Goal: Information Seeking & Learning: Learn about a topic

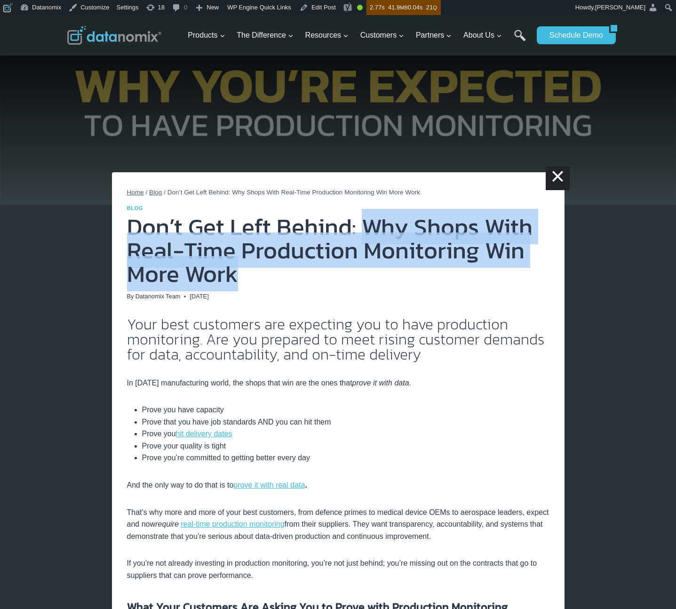
click at [448, 274] on h1 "Don’t Get Left Behind: Why Shops With Real-Time Production Monitoring Win More …" at bounding box center [338, 250] width 423 height 71
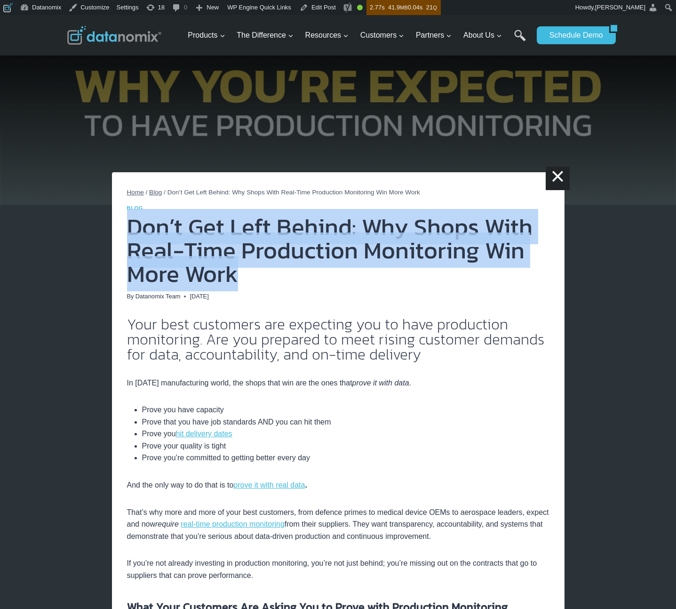
drag, startPoint x: 183, startPoint y: 239, endPoint x: 278, endPoint y: 285, distance: 105.5
click at [386, 342] on h2 "Your best customers are expecting you to have production monitoring. Are you pr…" at bounding box center [338, 339] width 423 height 45
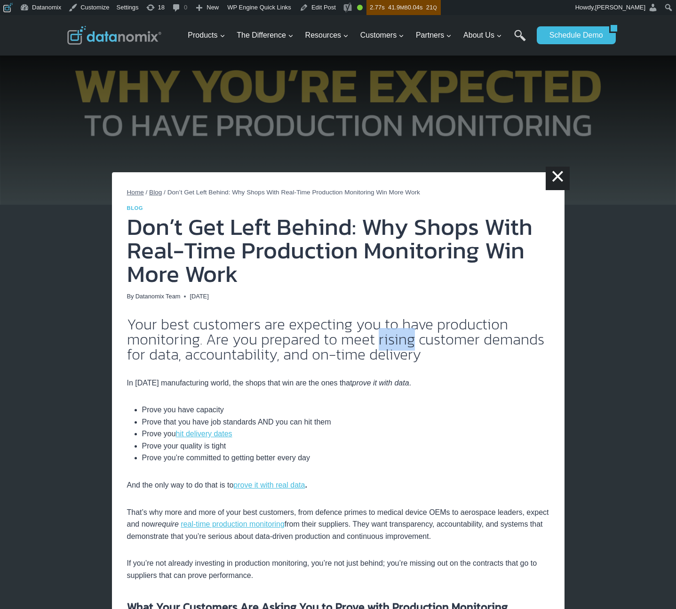
click at [386, 342] on h2 "Your best customers are expecting you to have production monitoring. Are you pr…" at bounding box center [338, 339] width 423 height 45
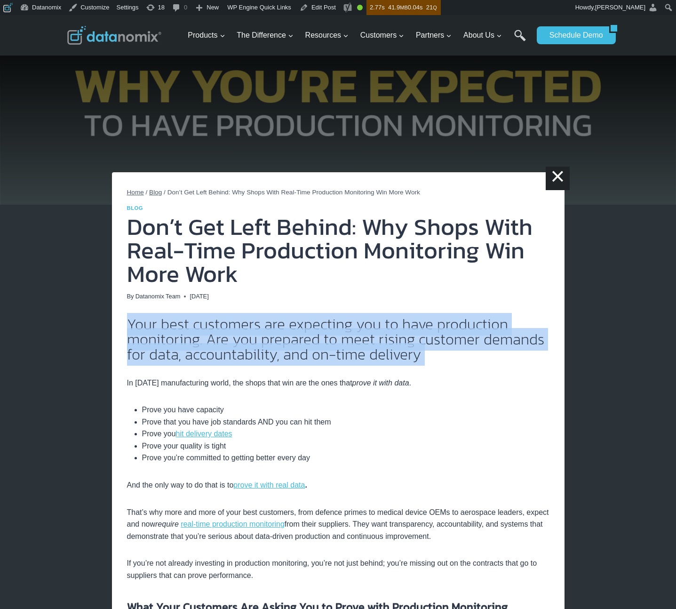
copy div "Your best customers are expecting you to have production monitoring. Are you pr…"
click at [415, 356] on h2 "Your best customers are expecting you to have production monitoring. Are you pr…" at bounding box center [338, 339] width 423 height 45
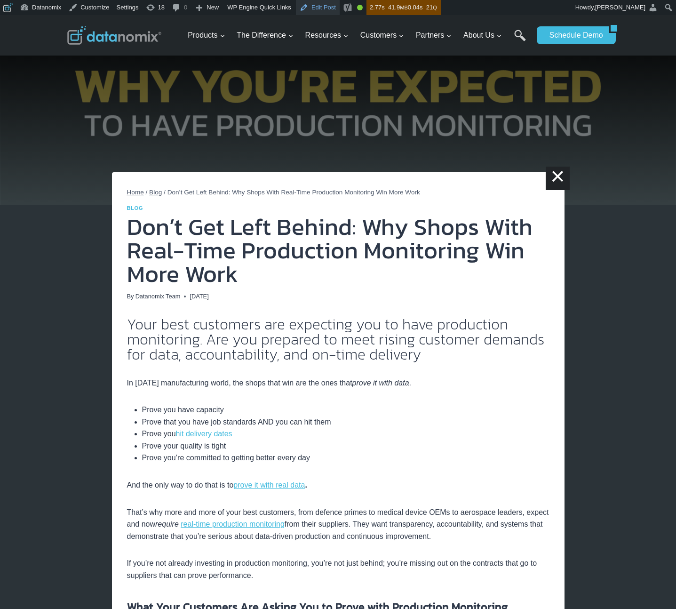
click at [330, 11] on link "Edit Post" at bounding box center [318, 7] width 44 height 15
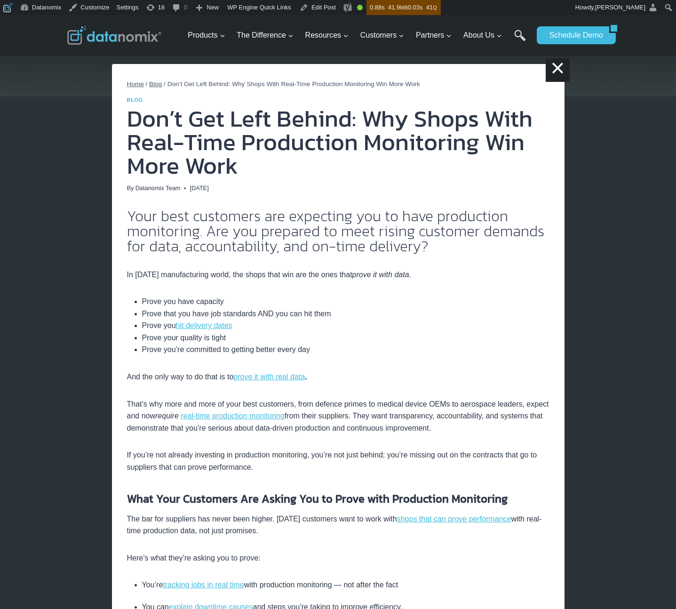
scroll to position [114, 0]
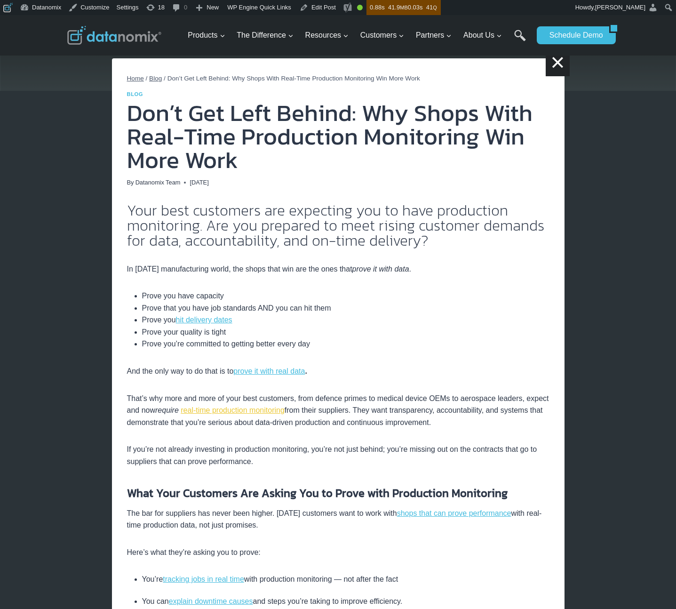
click at [277, 412] on link "real-time production monitoring" at bounding box center [233, 410] width 104 height 8
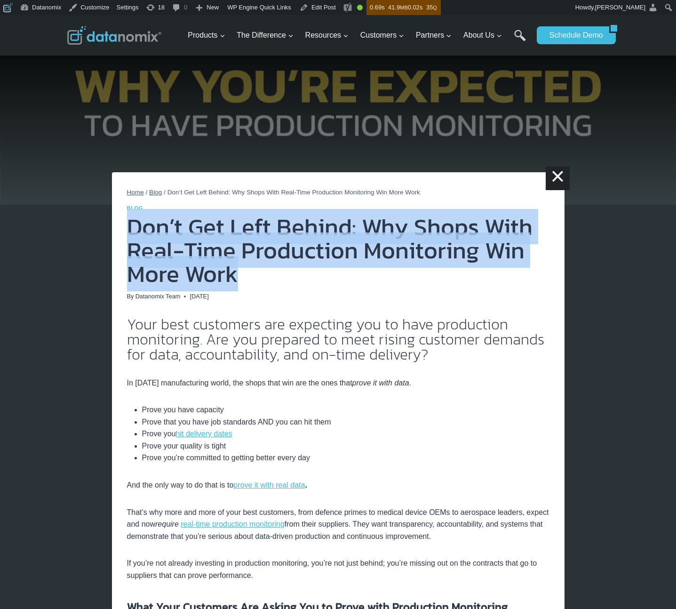
drag, startPoint x: 141, startPoint y: 249, endPoint x: 108, endPoint y: 230, distance: 38.4
copy h1 "Don’t Get Left Behind: Why Shops With Real-Time Production Monitoring Win More …"
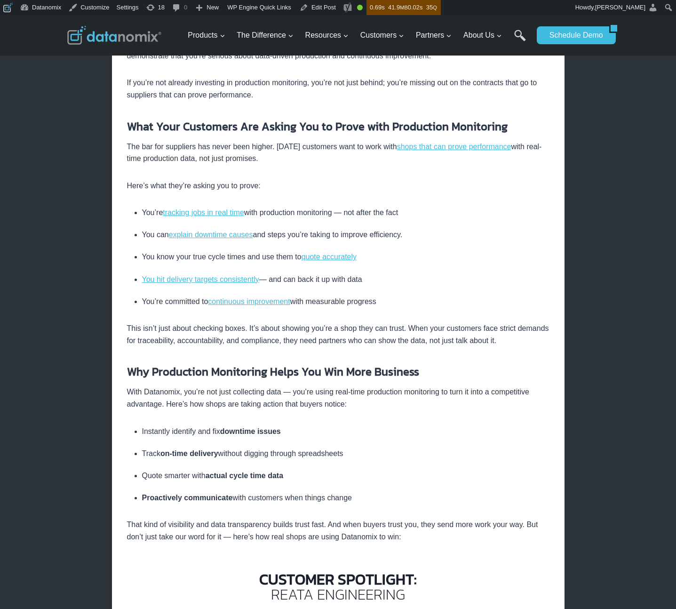
scroll to position [622, 0]
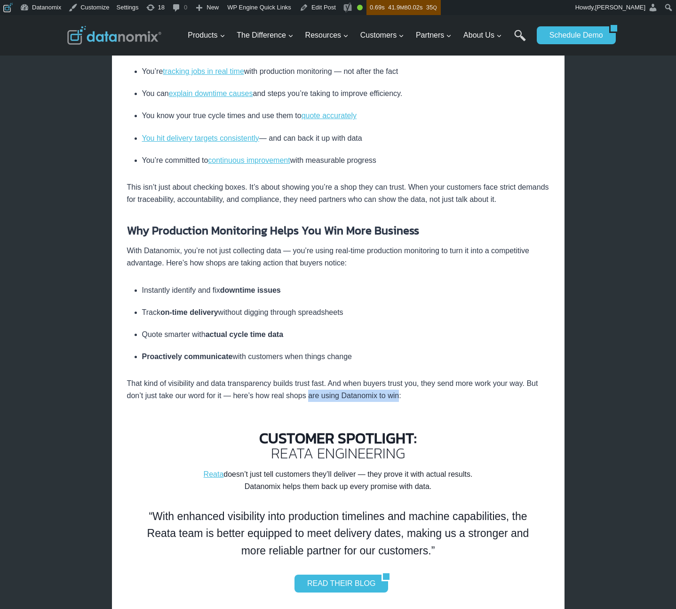
drag, startPoint x: 312, startPoint y: 398, endPoint x: 403, endPoint y: 398, distance: 91.3
click at [403, 398] on p "That kind of visibility and data transparency builds trust fast. And when buyer…" at bounding box center [338, 390] width 423 height 24
copy p "are using Datanomix to win"
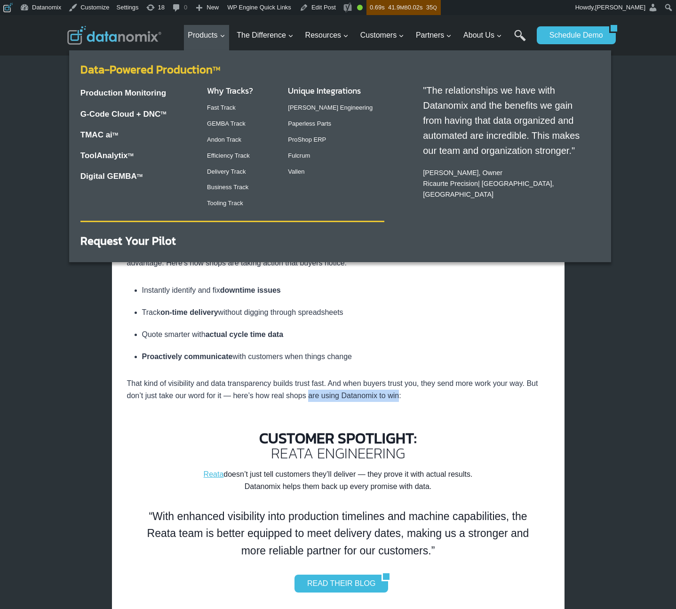
click at [153, 69] on link "Data-Powered Production TM" at bounding box center [150, 69] width 140 height 16
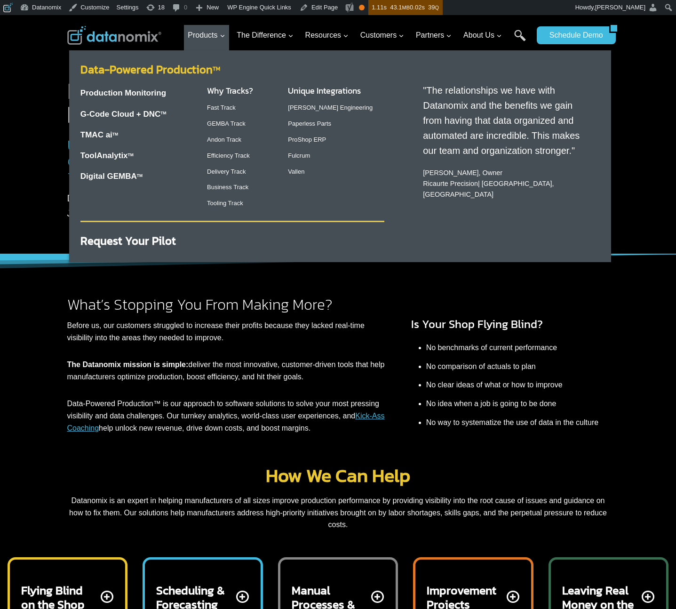
drag, startPoint x: 126, startPoint y: 90, endPoint x: 137, endPoint y: 66, distance: 25.9
click at [126, 90] on link "Production Monitoring" at bounding box center [123, 92] width 86 height 9
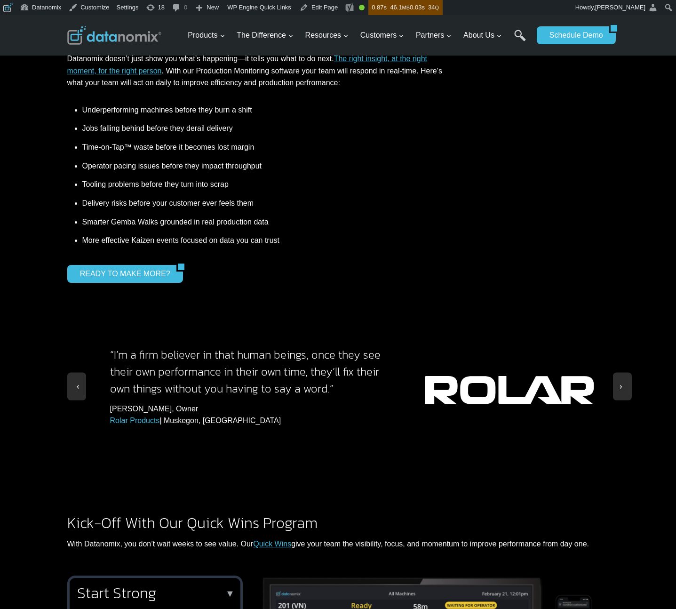
scroll to position [865, 0]
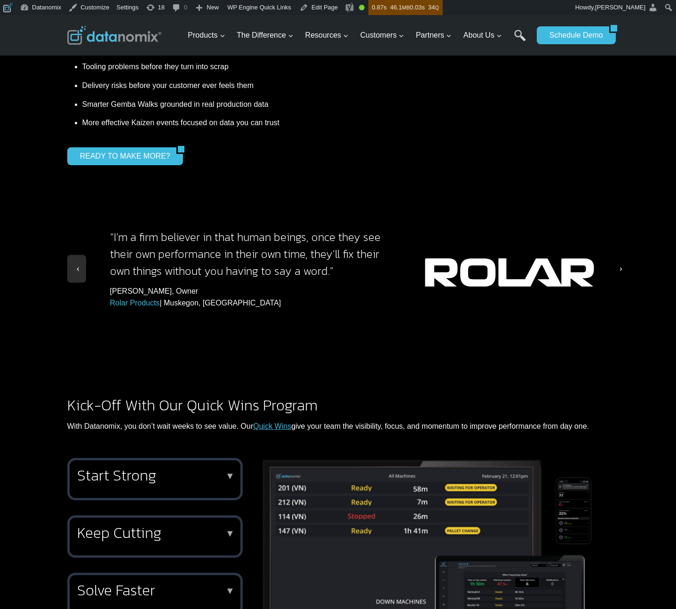
click at [624, 262] on span at bounding box center [622, 266] width 9 height 9
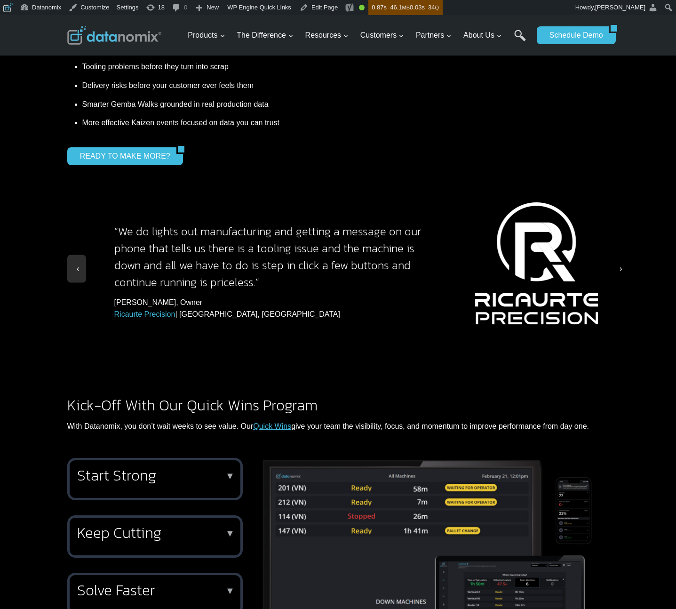
click at [624, 262] on span at bounding box center [622, 266] width 9 height 9
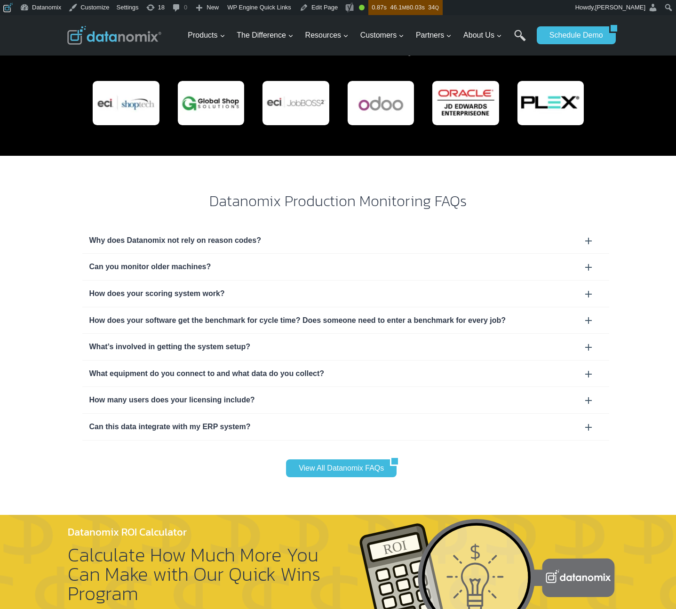
scroll to position [2863, 0]
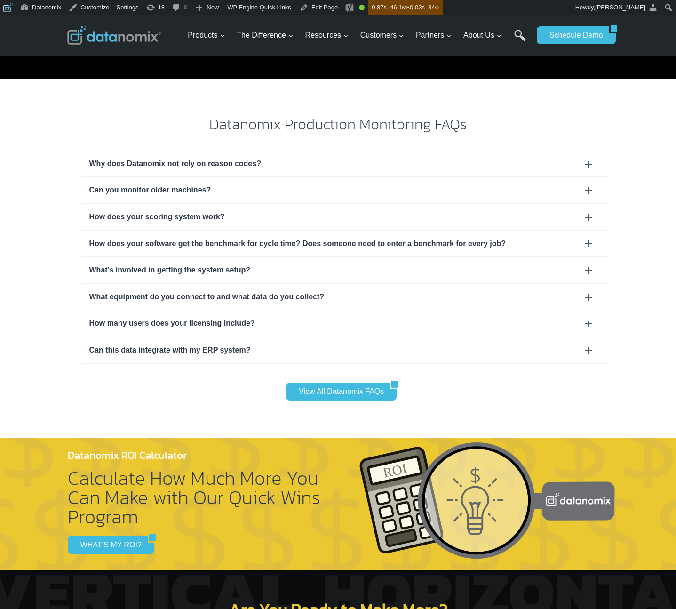
click at [192, 344] on div "Can this data integrate with my ERP system?" at bounding box center [345, 350] width 513 height 12
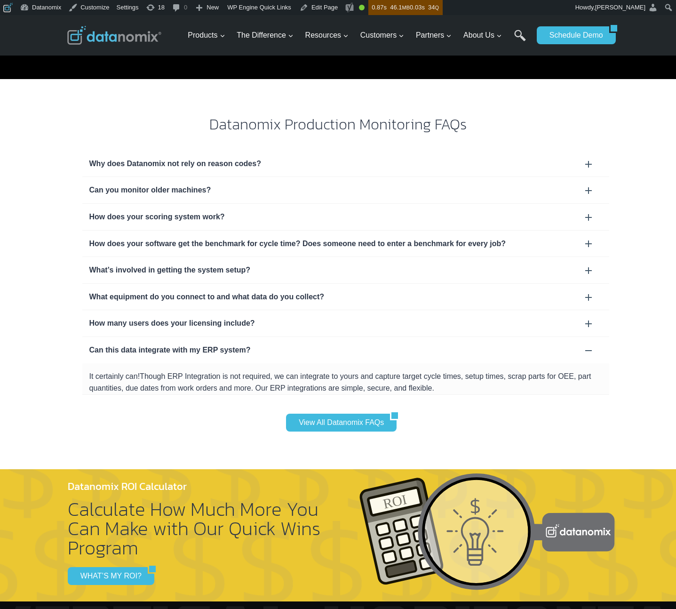
click at [194, 344] on div "Can this data integrate with my ERP system?" at bounding box center [345, 350] width 513 height 12
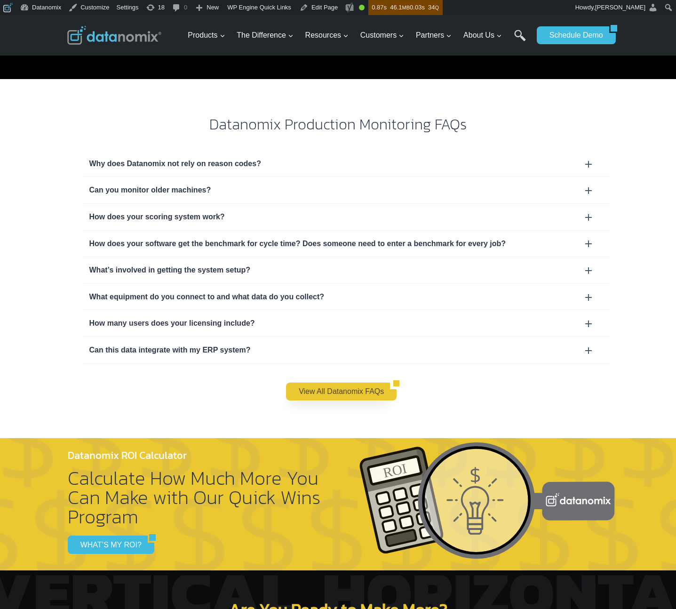
click at [328, 383] on link "View All Datanomix FAQs" at bounding box center [338, 392] width 104 height 18
click at [520, 377] on div "Datanomix Production Monitoring FAQs Why does Datanomix not rely on reason code…" at bounding box center [338, 258] width 565 height 359
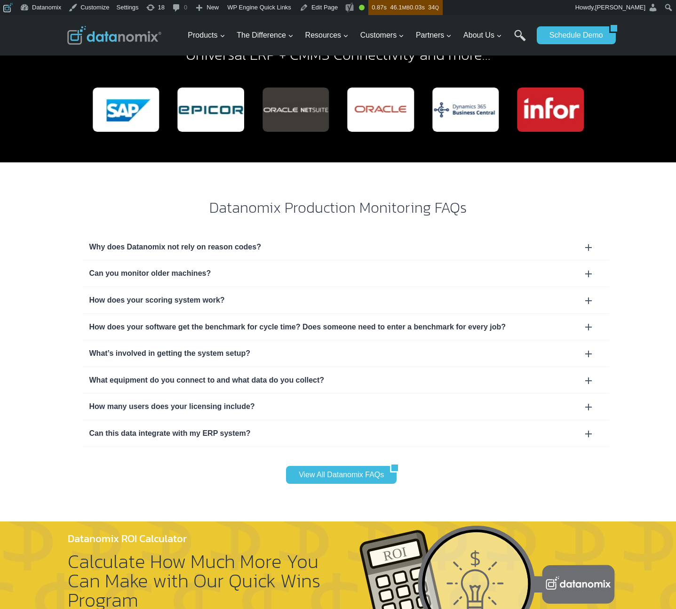
scroll to position [2812, 0]
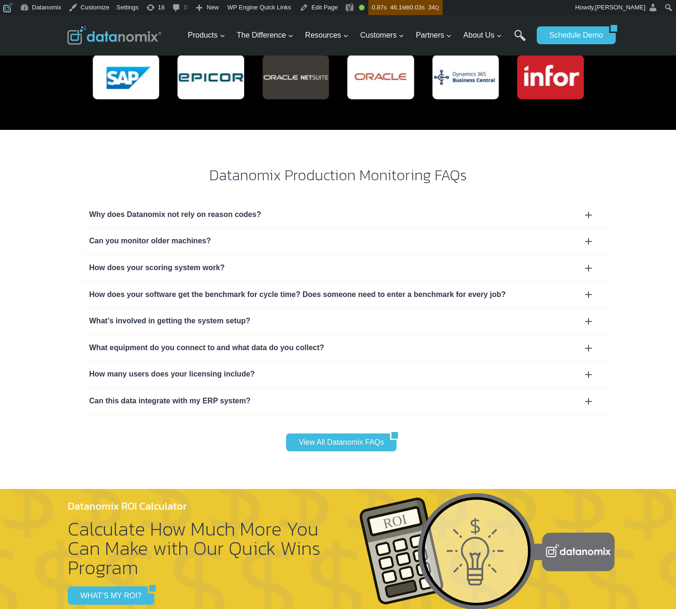
click at [150, 388] on div "Can this data integrate with my ERP system?" at bounding box center [345, 401] width 527 height 26
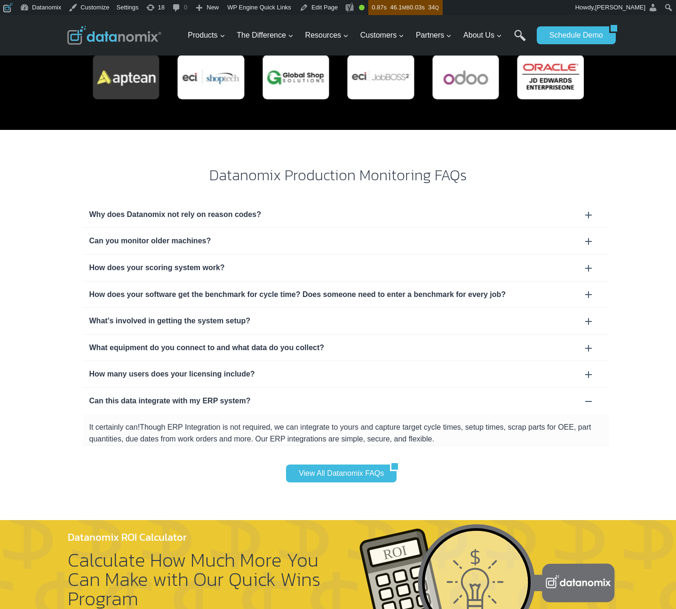
click at [155, 395] on div "Can this data integrate with my ERP system?" at bounding box center [345, 401] width 513 height 12
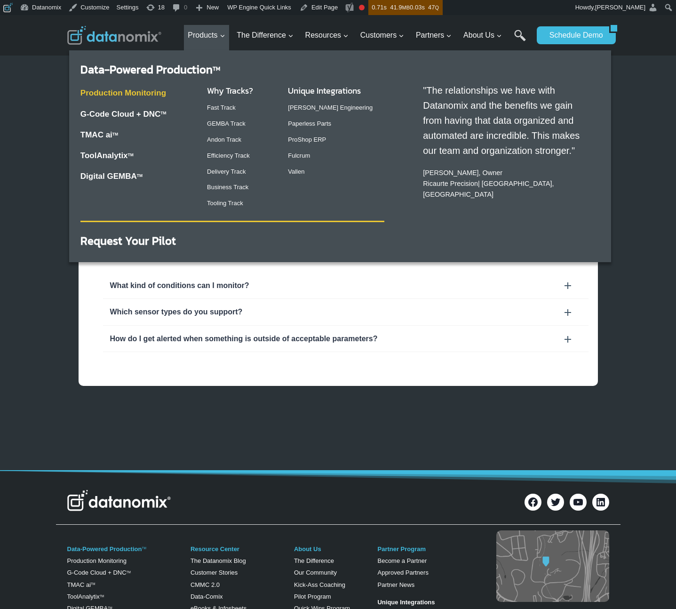
click at [146, 92] on link "Production Monitoring" at bounding box center [123, 92] width 86 height 9
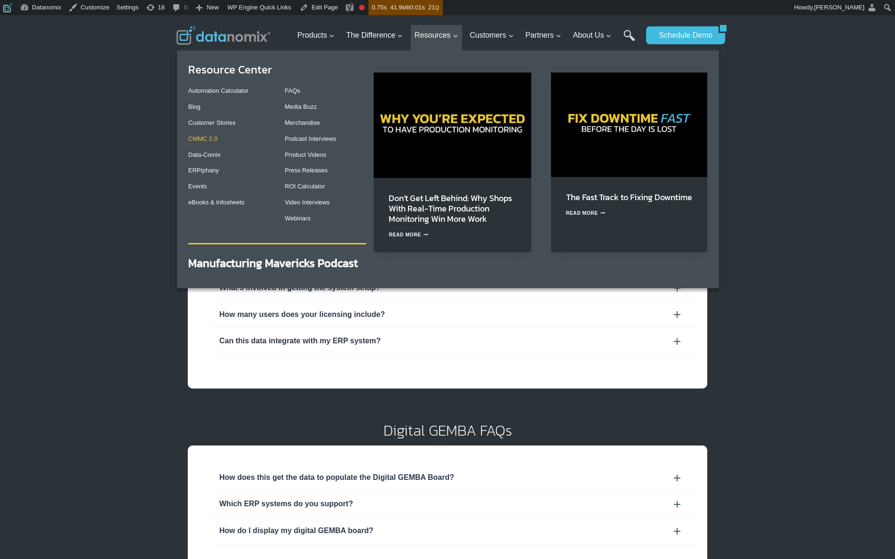
click at [207, 140] on link "CMMC 2.0" at bounding box center [202, 138] width 29 height 7
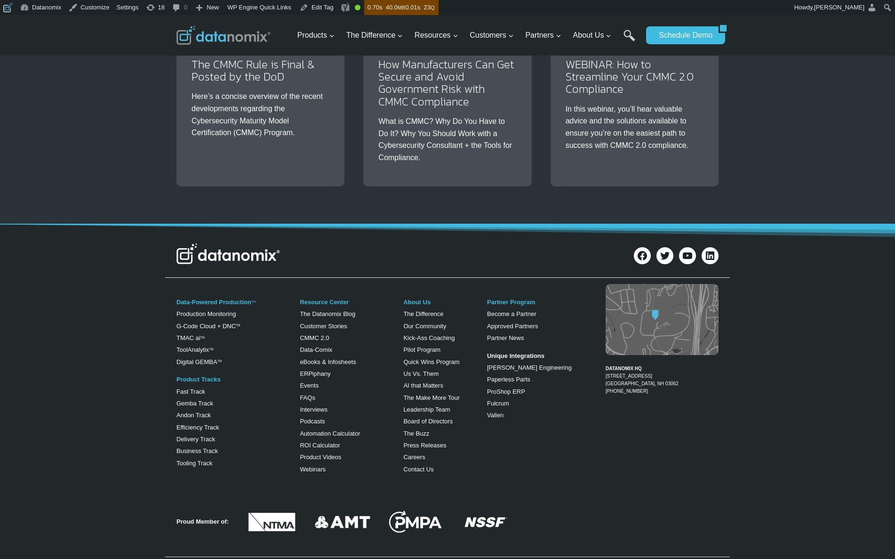
scroll to position [567, 0]
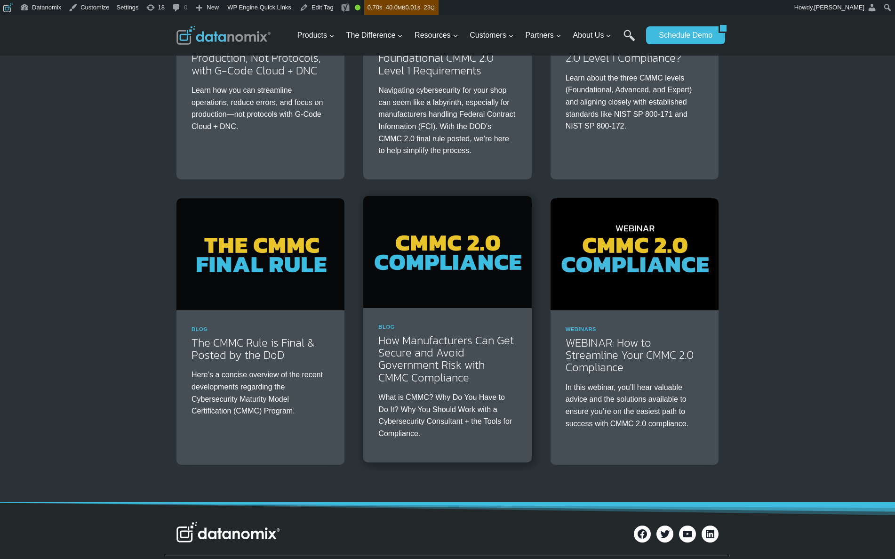
click at [449, 258] on img at bounding box center [447, 252] width 168 height 112
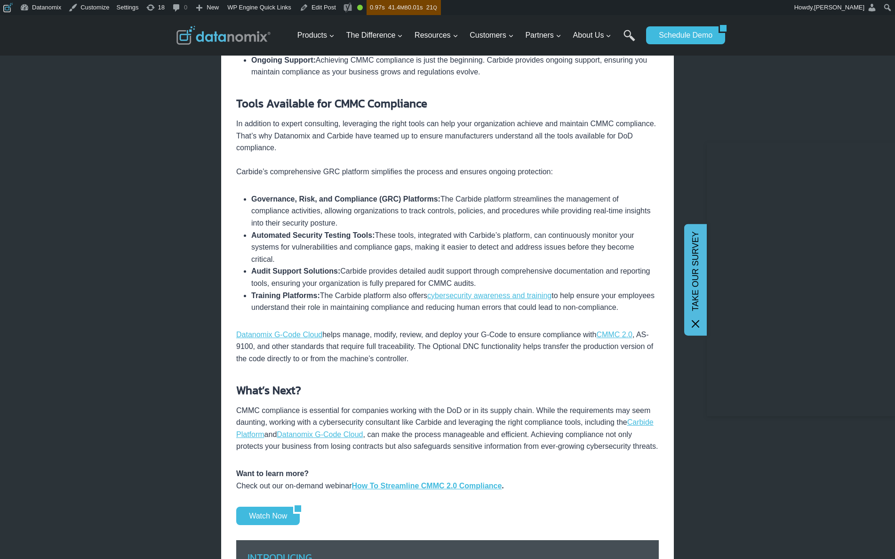
scroll to position [1223, 0]
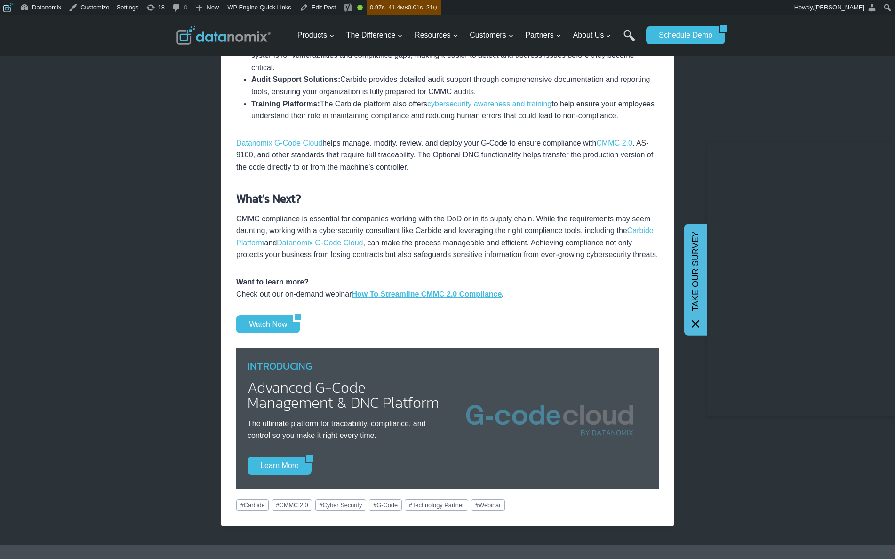
click at [434, 253] on p "CMMC compliance is essential for companies working with the DoD or in its suppl…" at bounding box center [447, 237] width 423 height 48
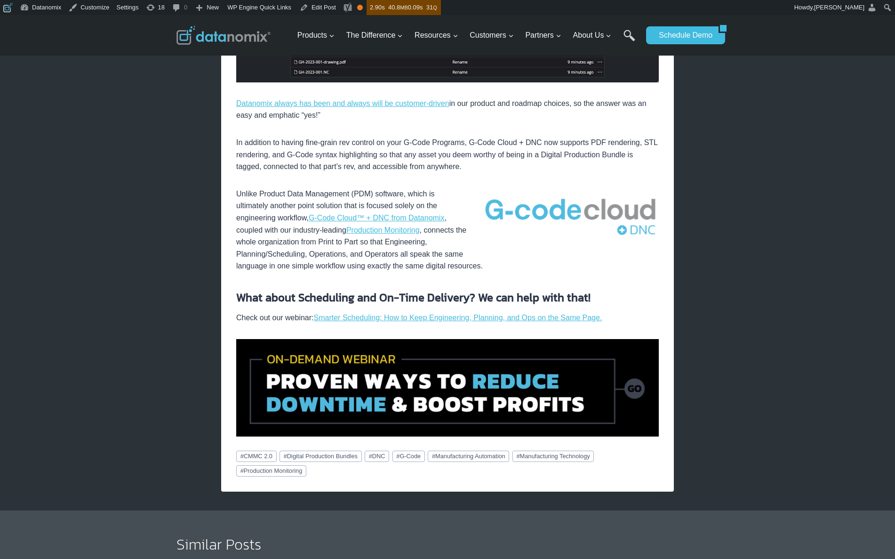
scroll to position [690, 0]
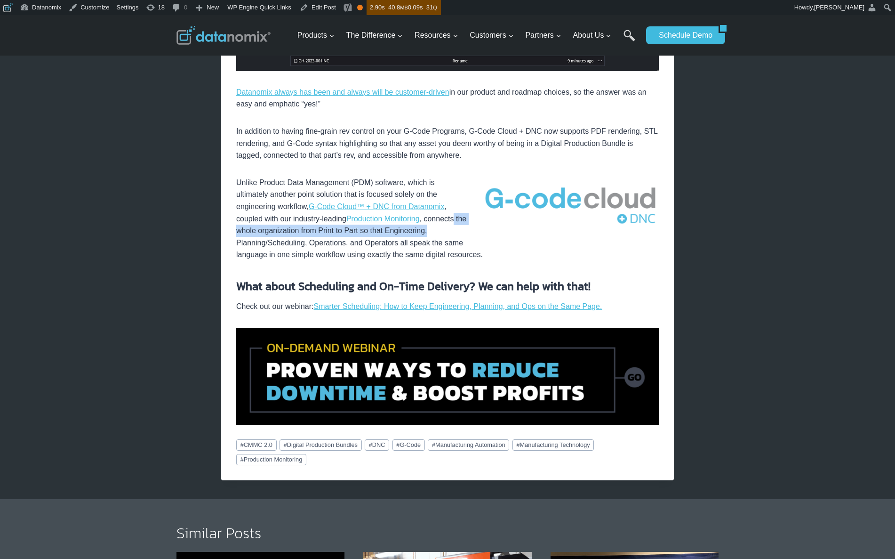
drag, startPoint x: 768, startPoint y: 225, endPoint x: 759, endPoint y: 231, distance: 11.0
click at [766, 228] on div "× Home / Blog / Introducing Digital Production Bundles to G-Code Cloud + DNC Bl…" at bounding box center [447, 84] width 895 height 1518
click at [736, 233] on div "× Home / Blog / Introducing Digital Production Bundles to G-Code Cloud + DNC Bl…" at bounding box center [447, 84] width 895 height 1518
click at [317, 5] on link "Edit Post" at bounding box center [318, 7] width 44 height 15
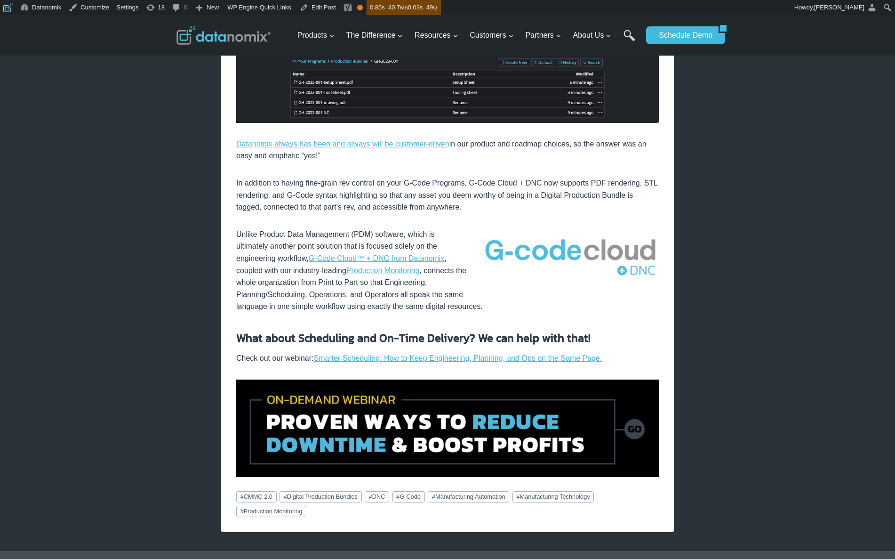
scroll to position [892, 0]
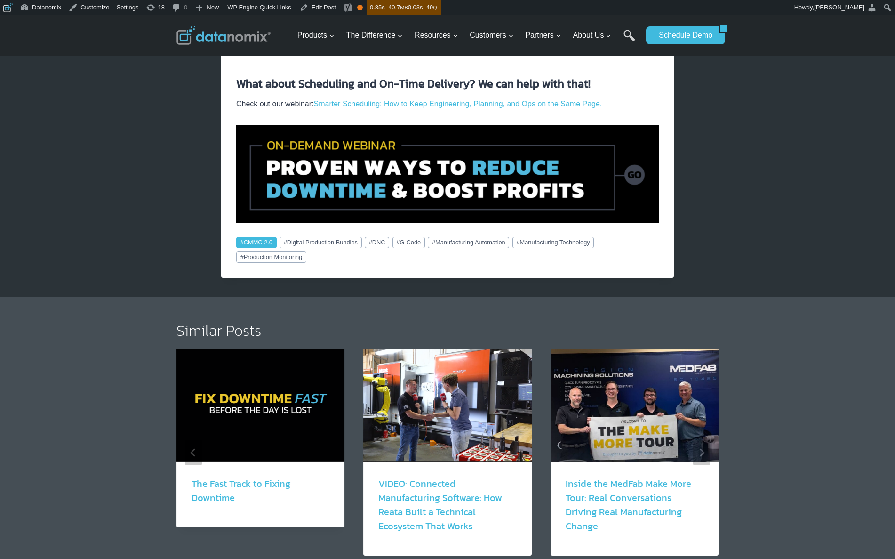
click at [261, 240] on link "# CMMC 2.0" at bounding box center [256, 242] width 40 height 11
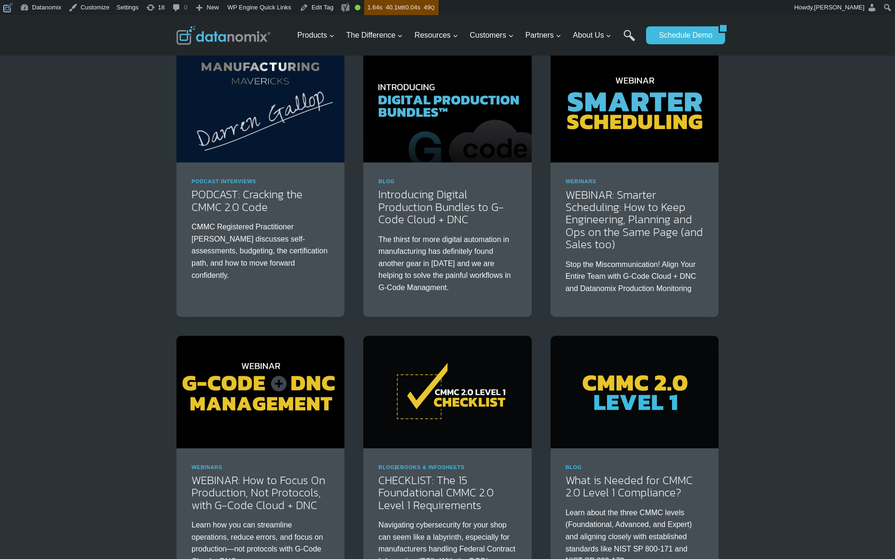
scroll to position [306, 0]
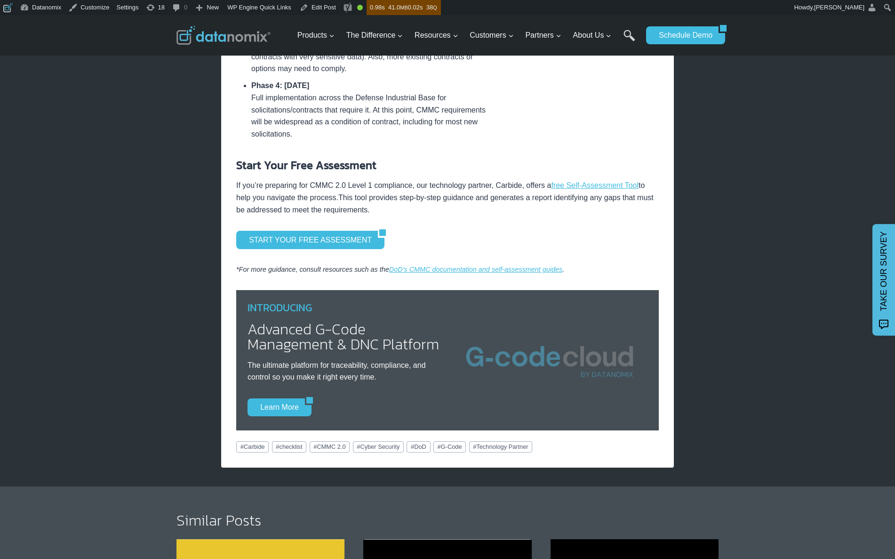
scroll to position [612, 0]
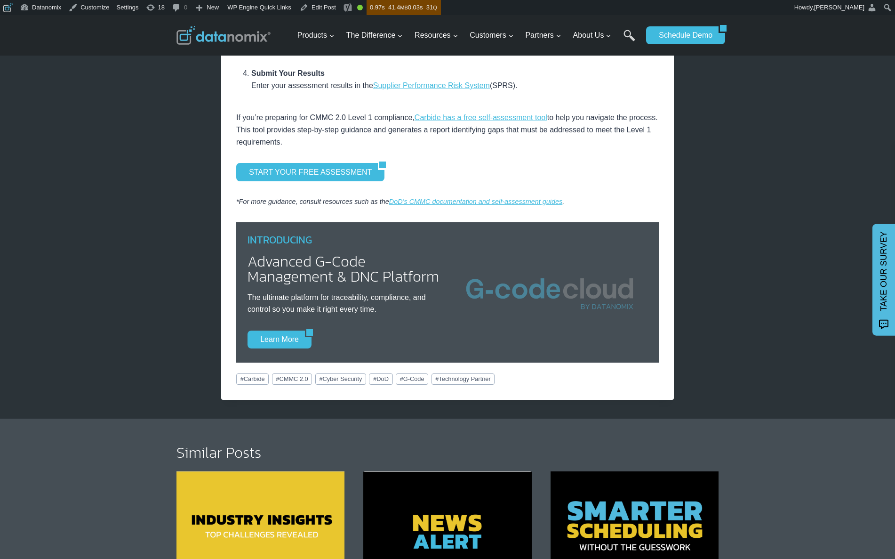
scroll to position [1133, 0]
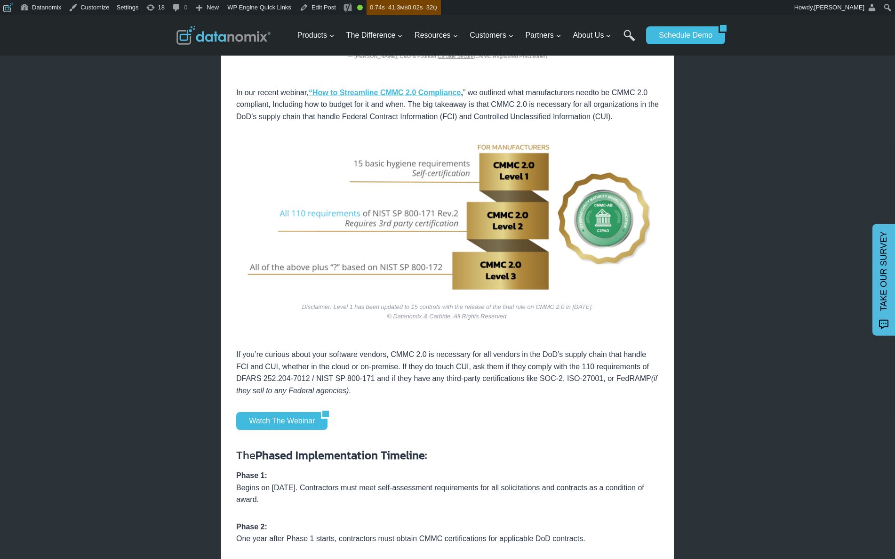
scroll to position [1118, 0]
